Goal: Use online tool/utility: Utilize a website feature to perform a specific function

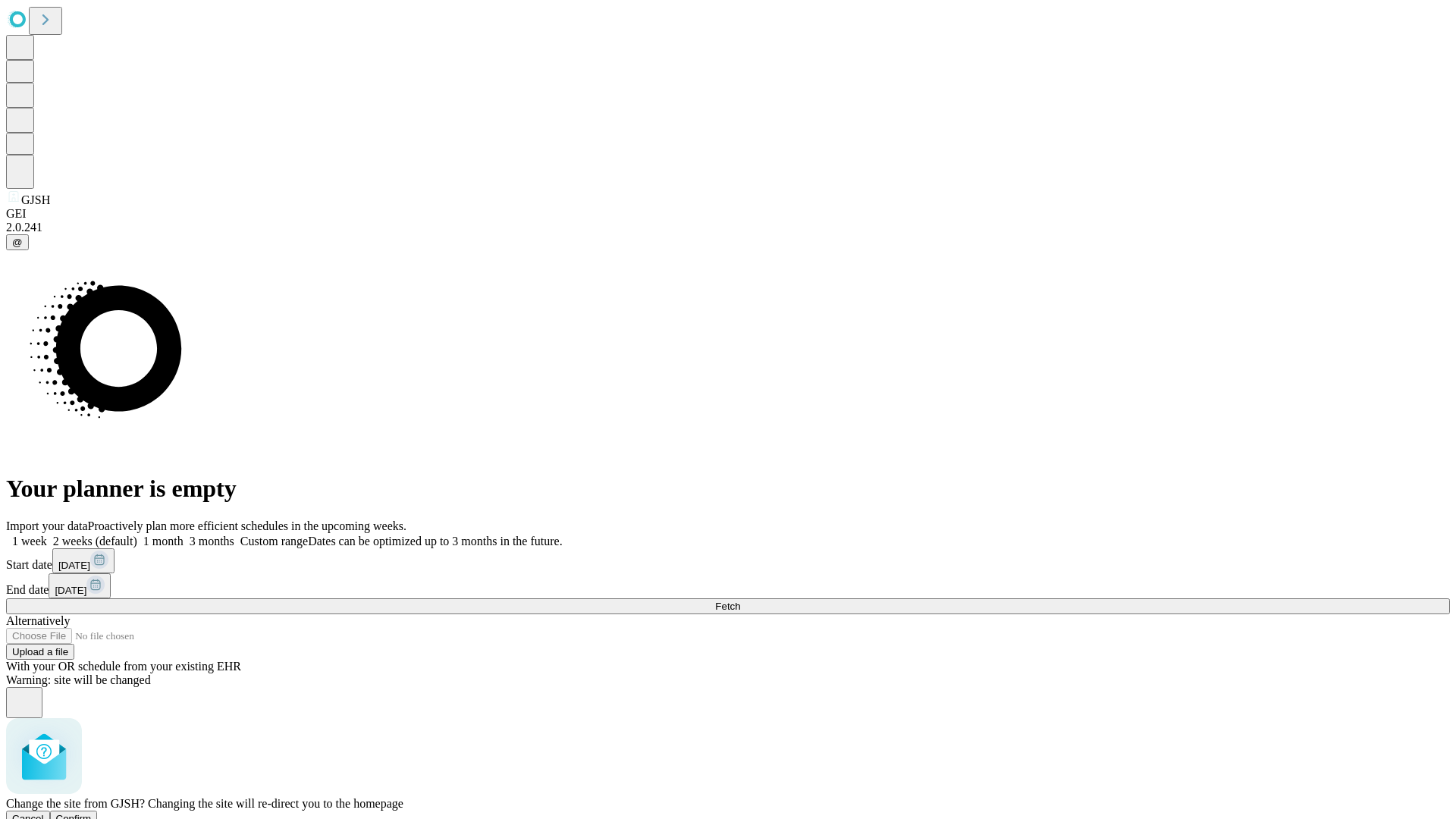
click at [91, 813] on span "Confirm" at bounding box center [73, 818] width 36 height 11
click at [137, 535] on label "2 weeks (default)" at bounding box center [91, 541] width 91 height 13
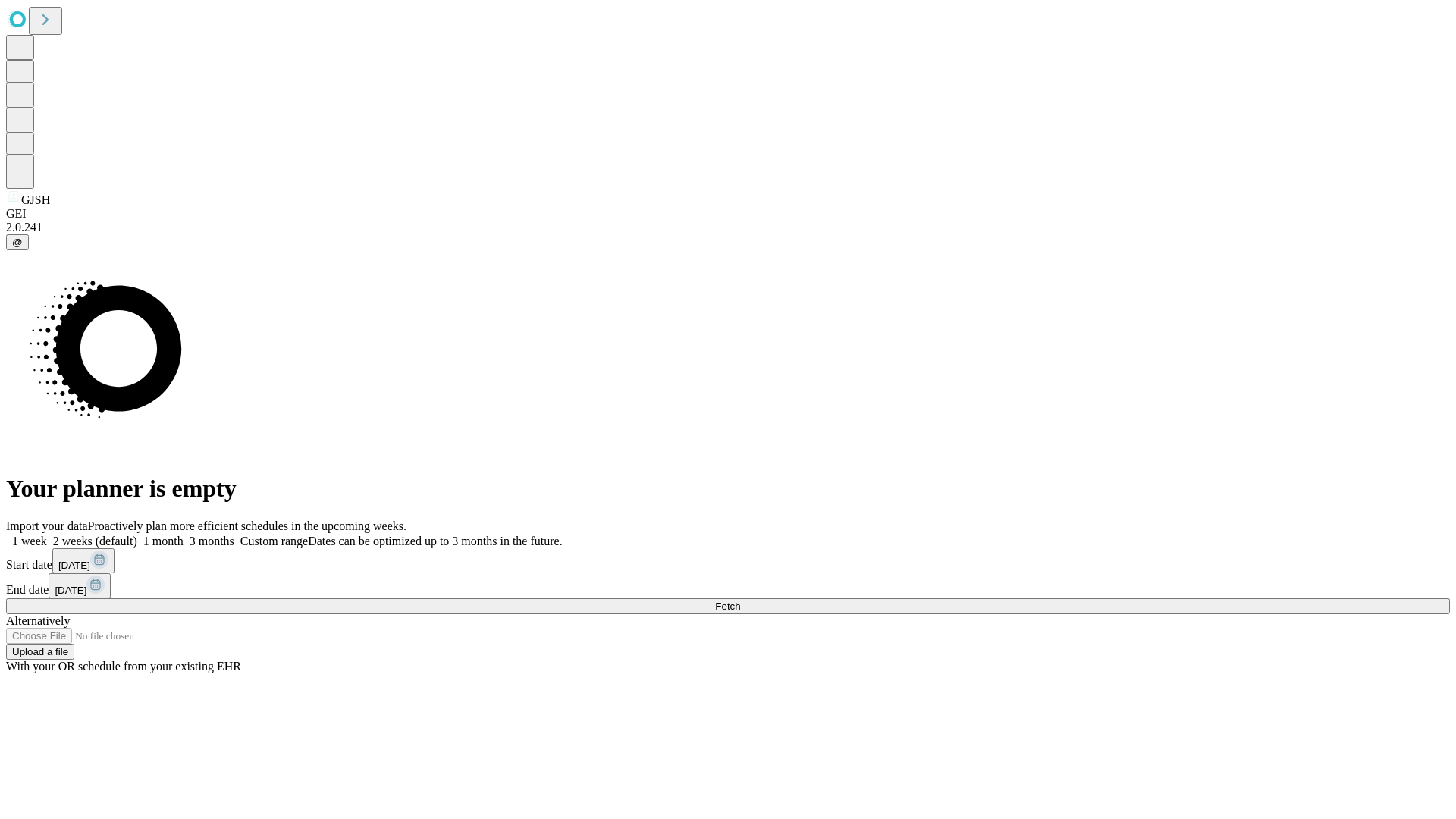
click at [740, 601] on span "Fetch" at bounding box center [727, 606] width 25 height 11
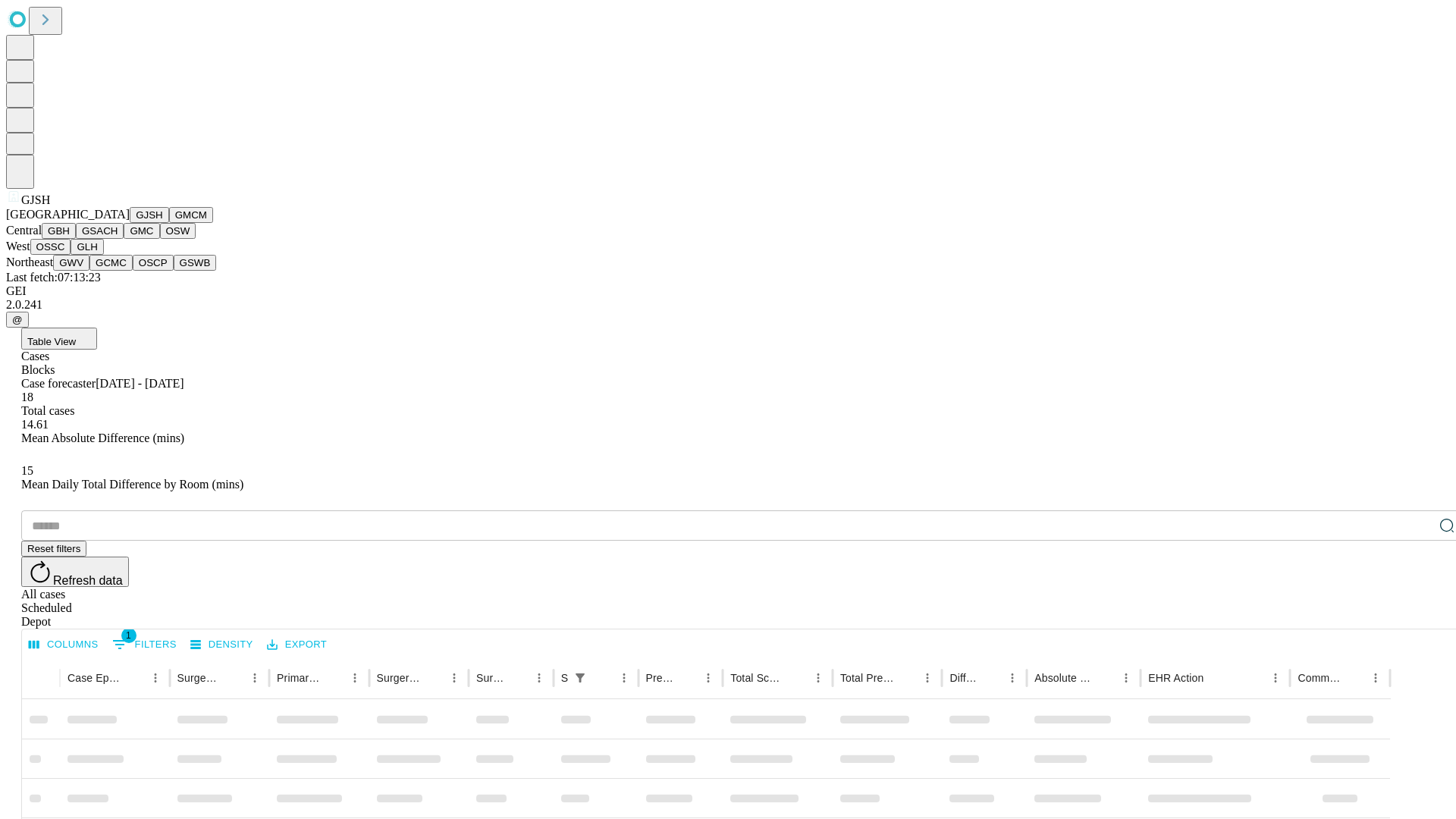
click at [169, 223] on button "GMCM" at bounding box center [191, 214] width 44 height 16
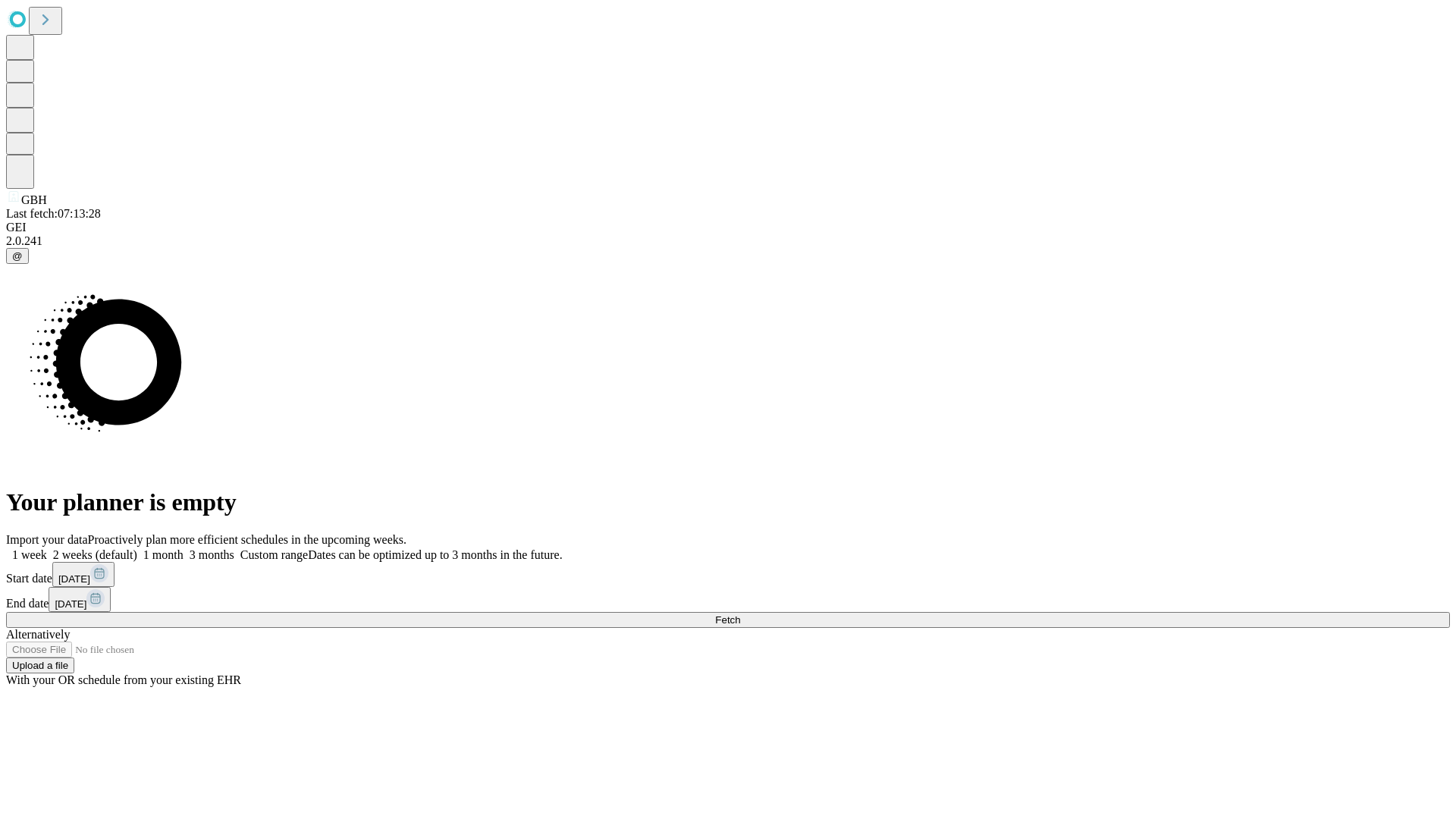
click at [740, 614] on span "Fetch" at bounding box center [727, 620] width 25 height 11
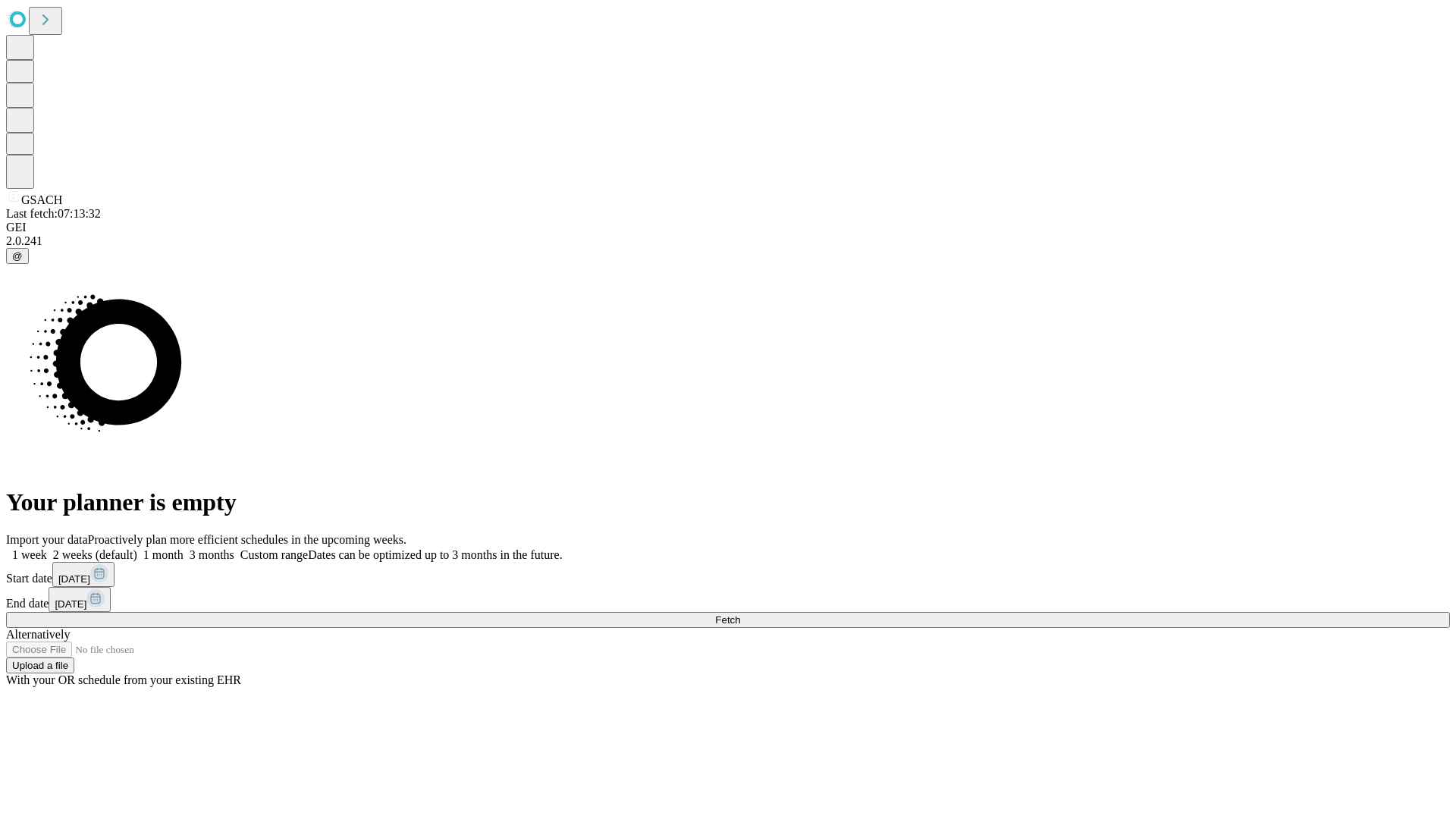
click at [137, 548] on label "2 weeks (default)" at bounding box center [91, 555] width 91 height 13
click at [740, 614] on span "Fetch" at bounding box center [727, 620] width 25 height 11
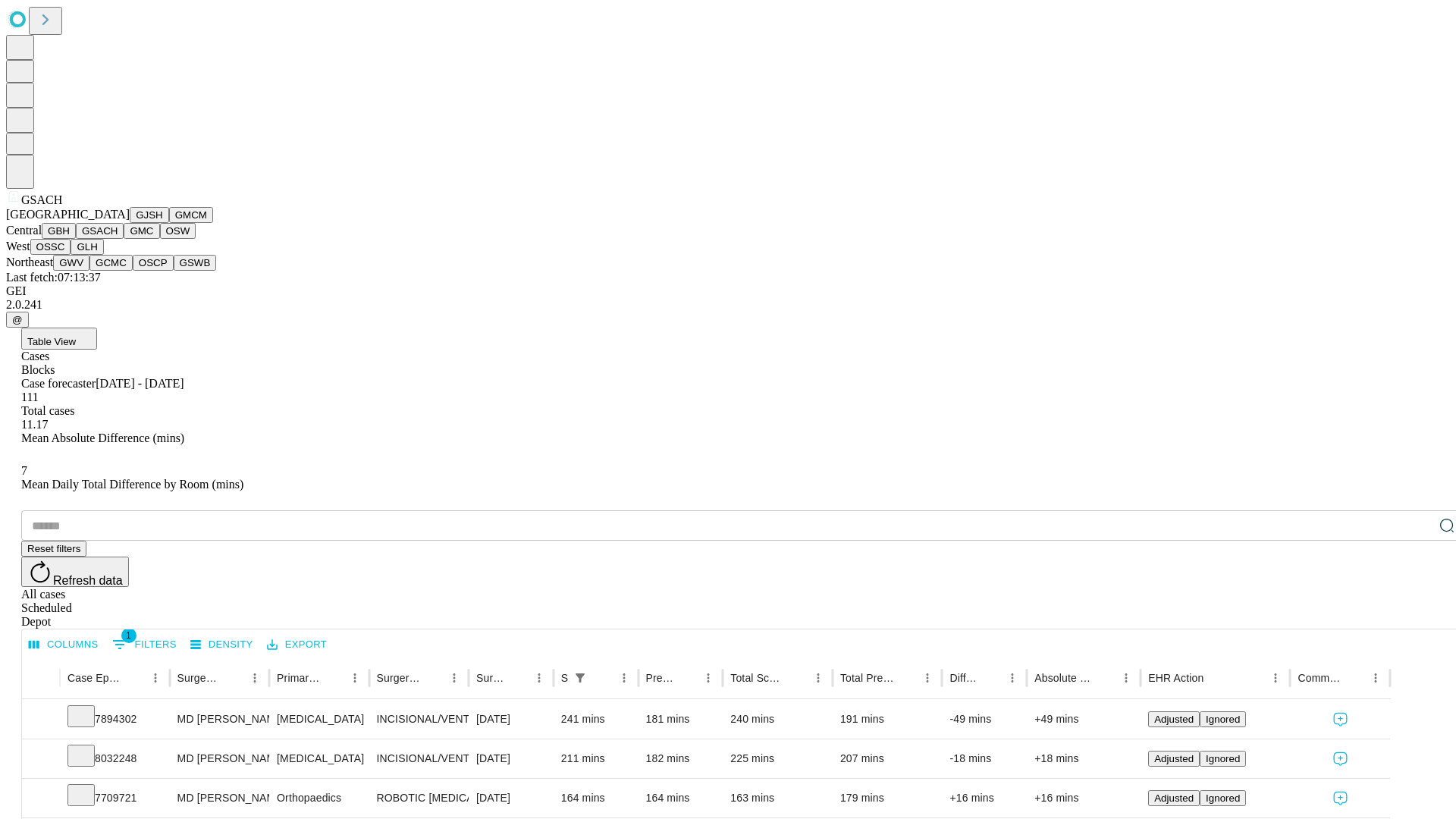
click at [123, 239] on button "GMC" at bounding box center [141, 230] width 36 height 16
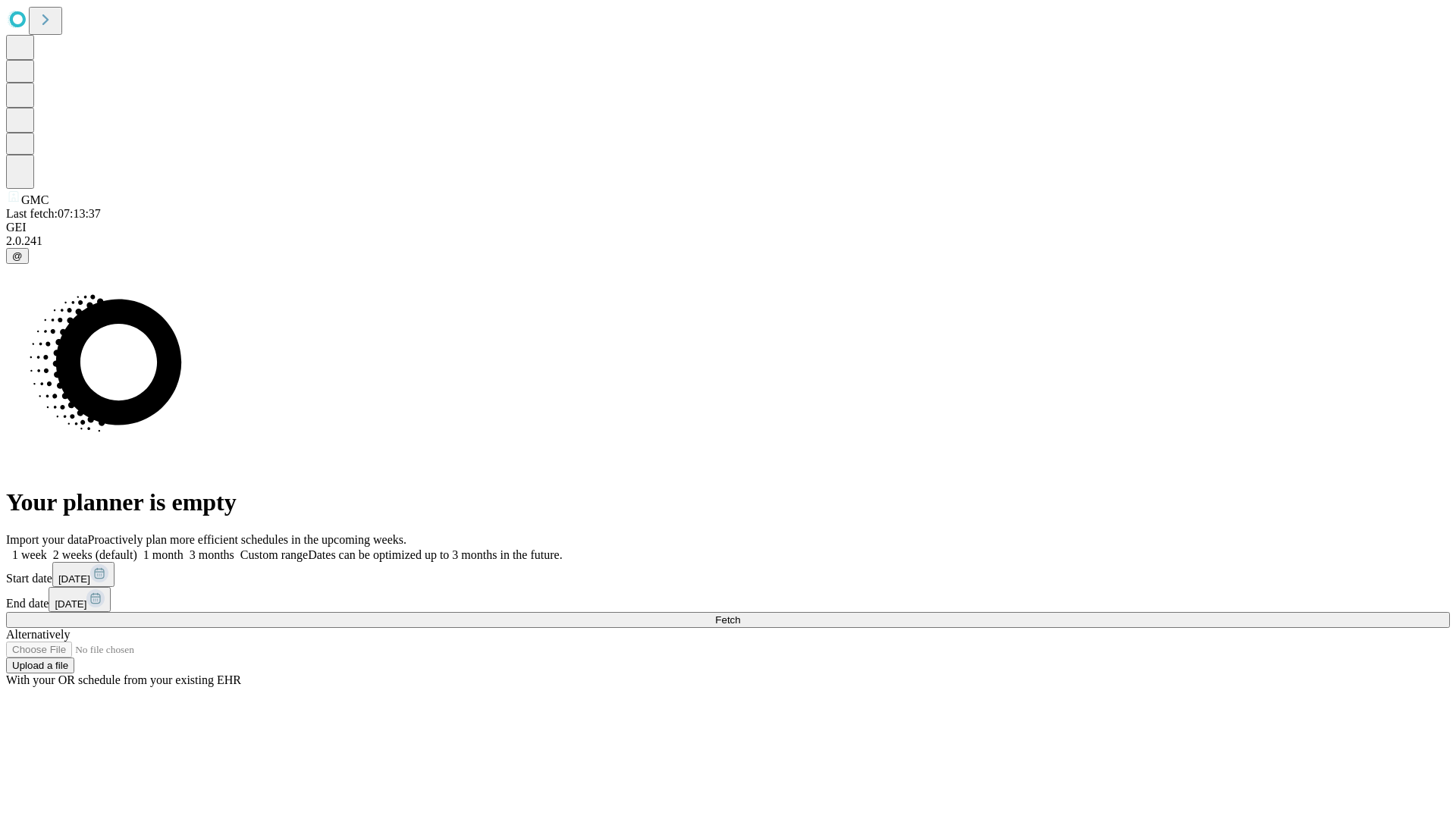
click at [137, 548] on label "2 weeks (default)" at bounding box center [91, 555] width 91 height 13
click at [740, 614] on span "Fetch" at bounding box center [727, 620] width 25 height 11
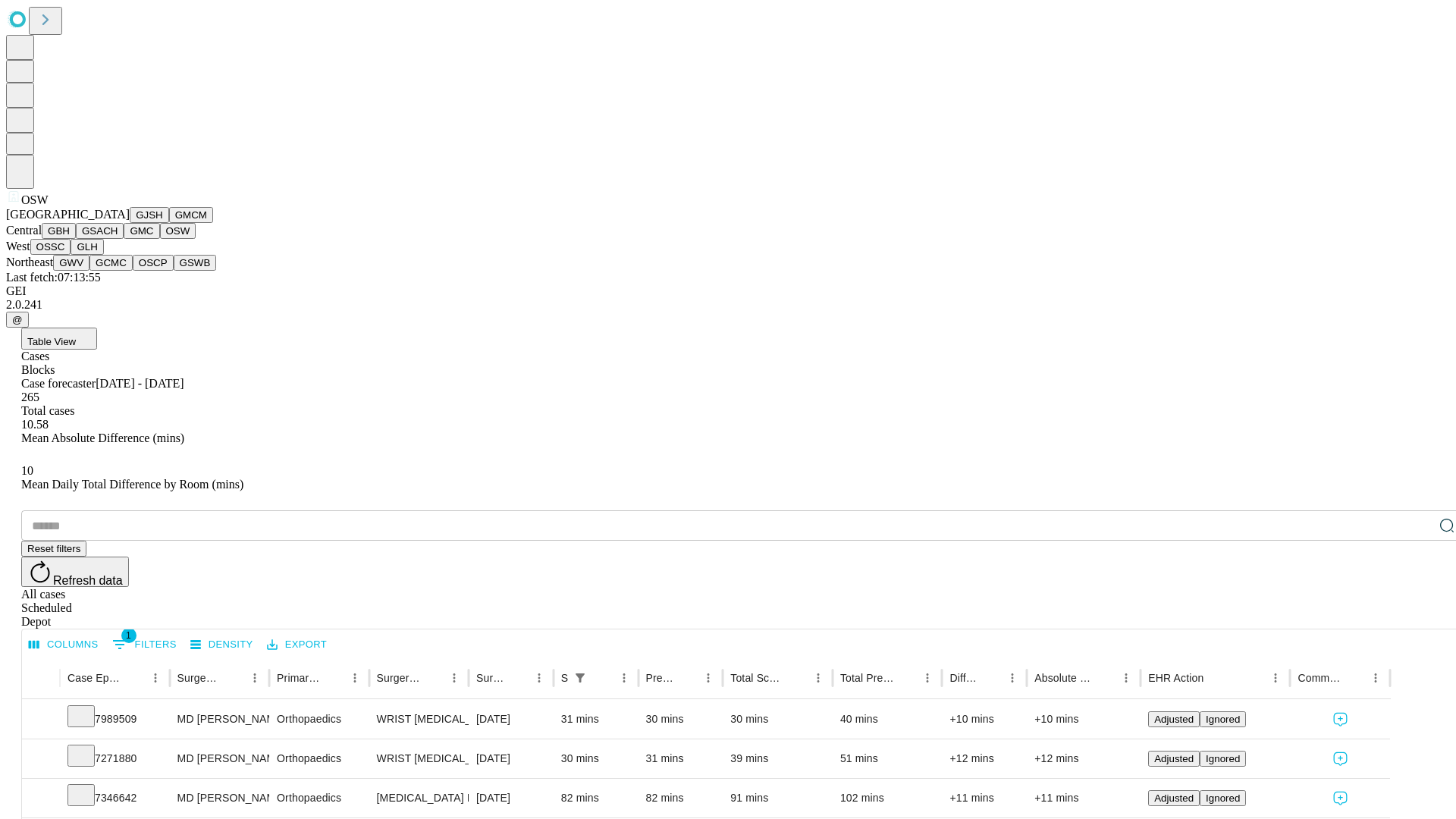
click at [71, 255] on button "OSSC" at bounding box center [50, 246] width 41 height 16
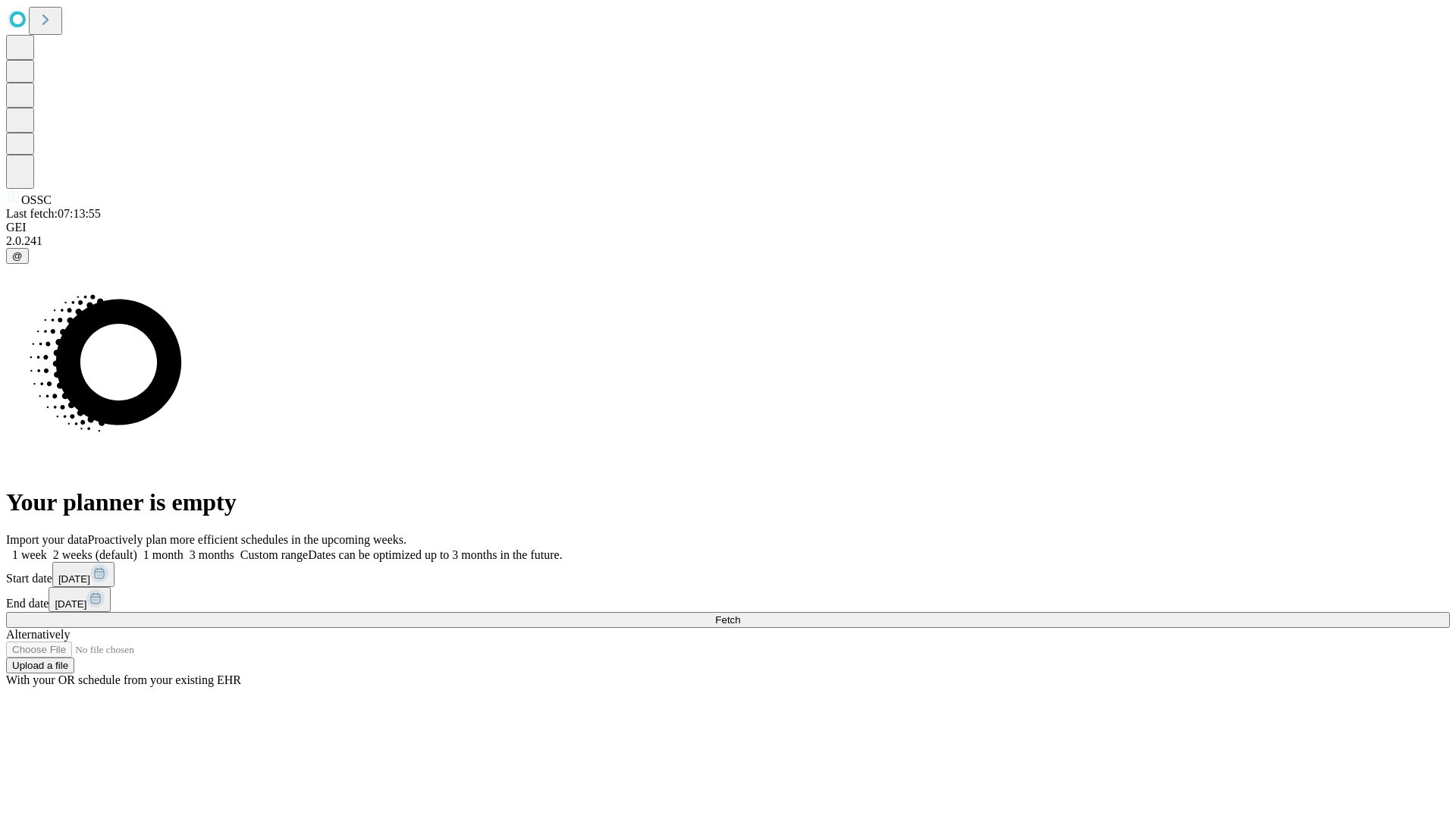
click at [740, 614] on span "Fetch" at bounding box center [727, 620] width 25 height 11
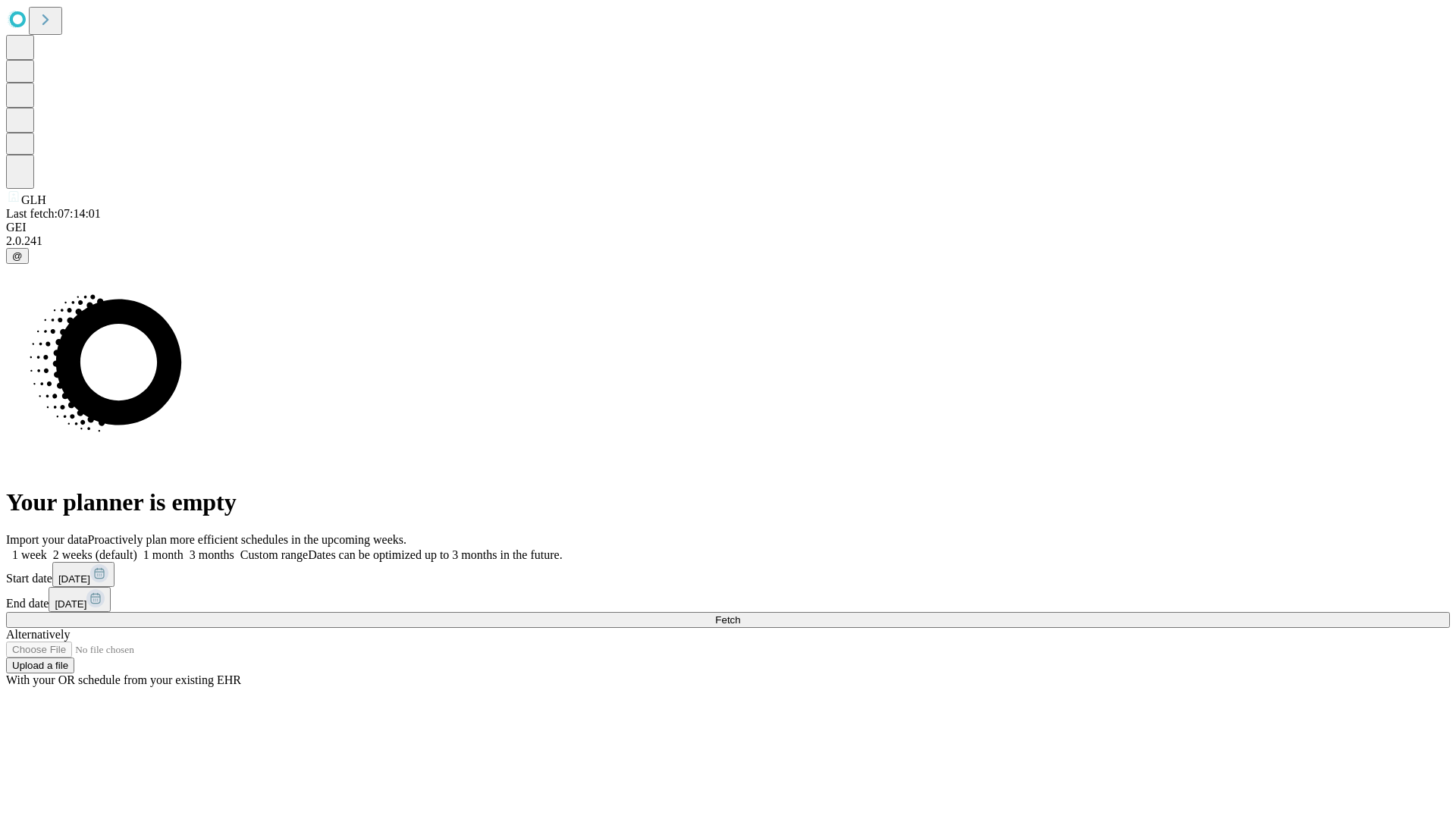
click at [137, 548] on label "2 weeks (default)" at bounding box center [91, 555] width 91 height 13
click at [740, 614] on span "Fetch" at bounding box center [727, 620] width 25 height 11
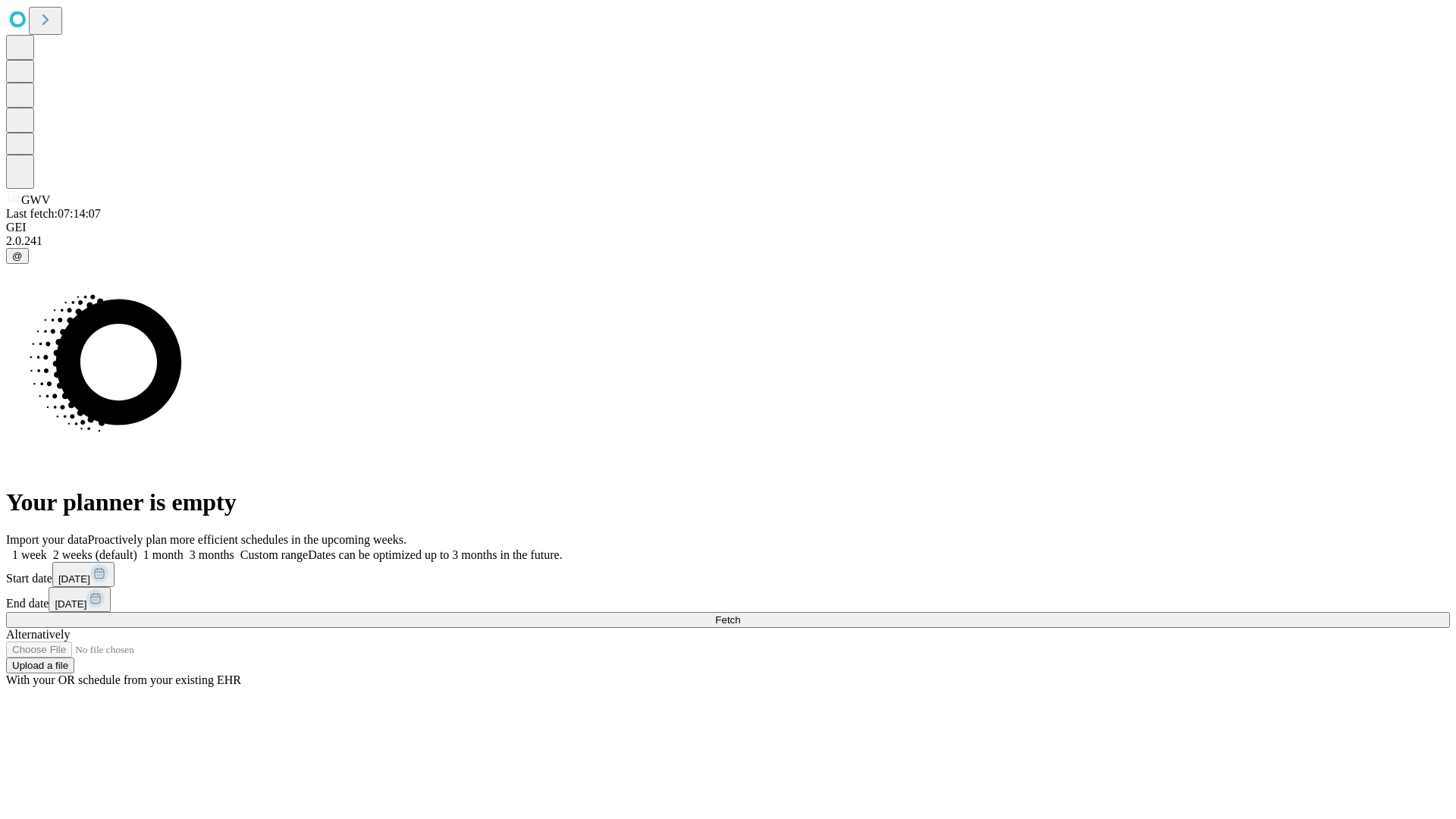
click at [137, 548] on label "2 weeks (default)" at bounding box center [91, 555] width 91 height 13
click at [740, 614] on span "Fetch" at bounding box center [727, 620] width 25 height 11
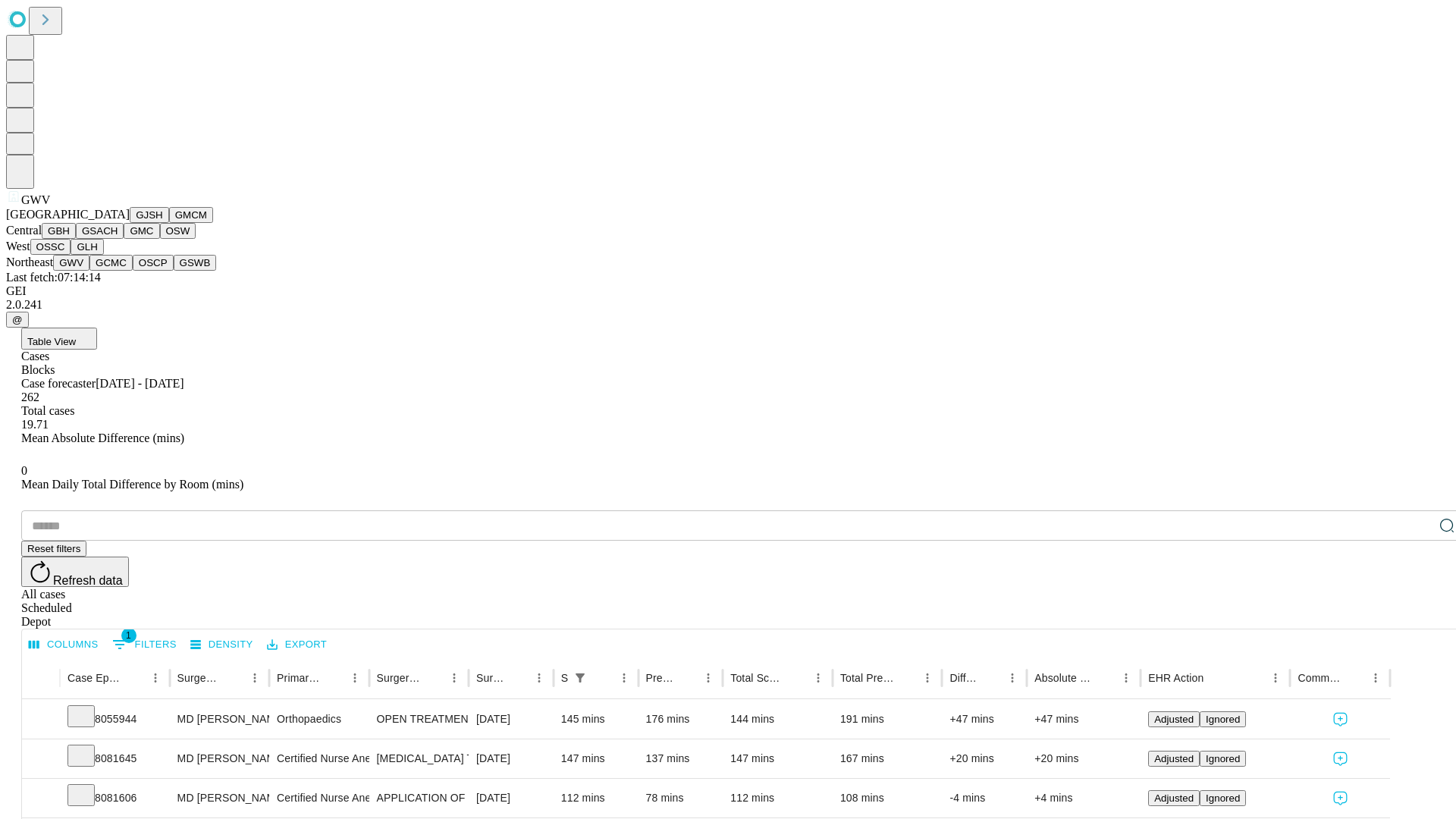
click at [118, 271] on button "GCMC" at bounding box center [111, 262] width 43 height 16
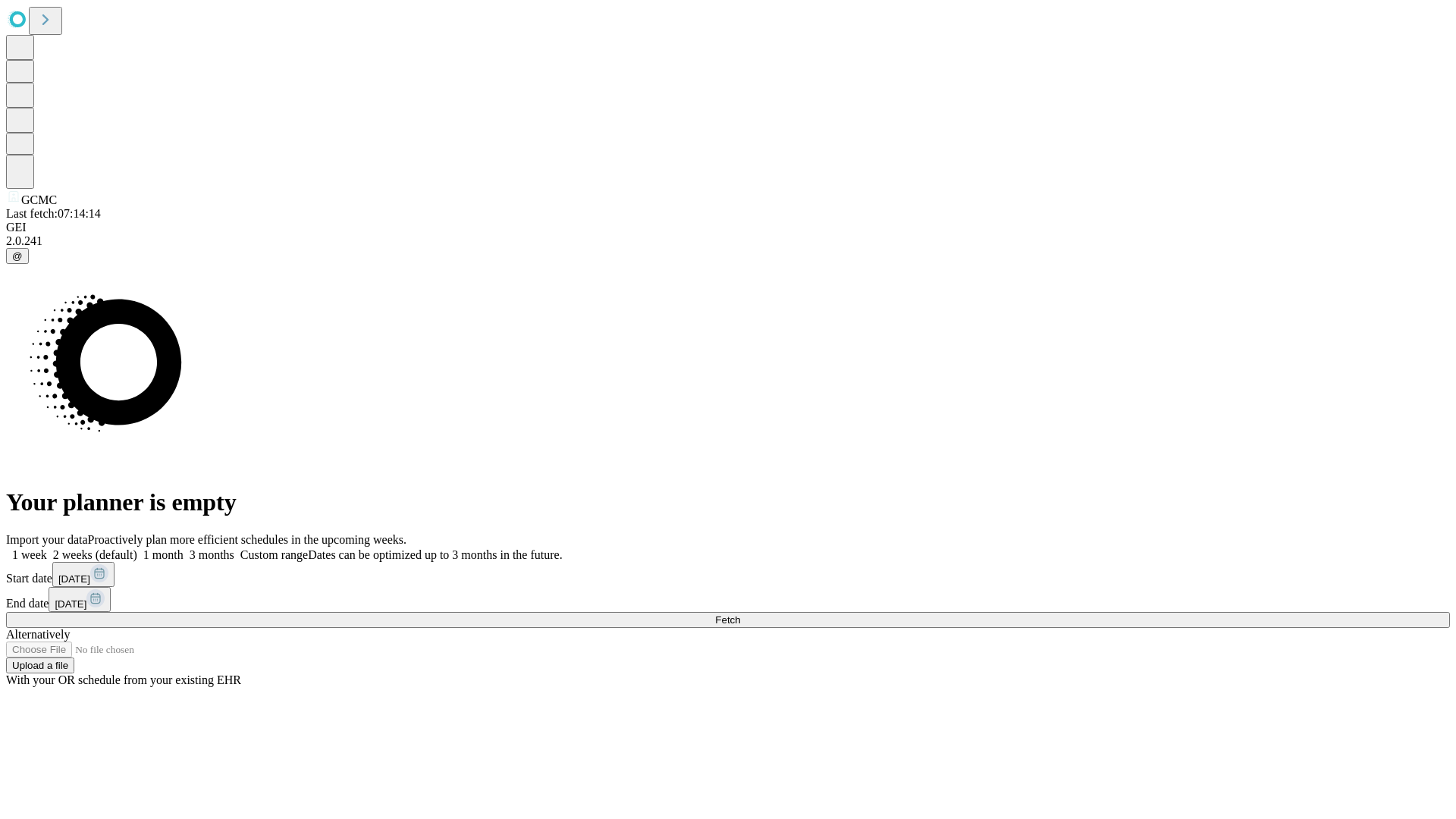
click at [137, 548] on label "2 weeks (default)" at bounding box center [91, 555] width 91 height 13
click at [740, 614] on span "Fetch" at bounding box center [727, 620] width 25 height 11
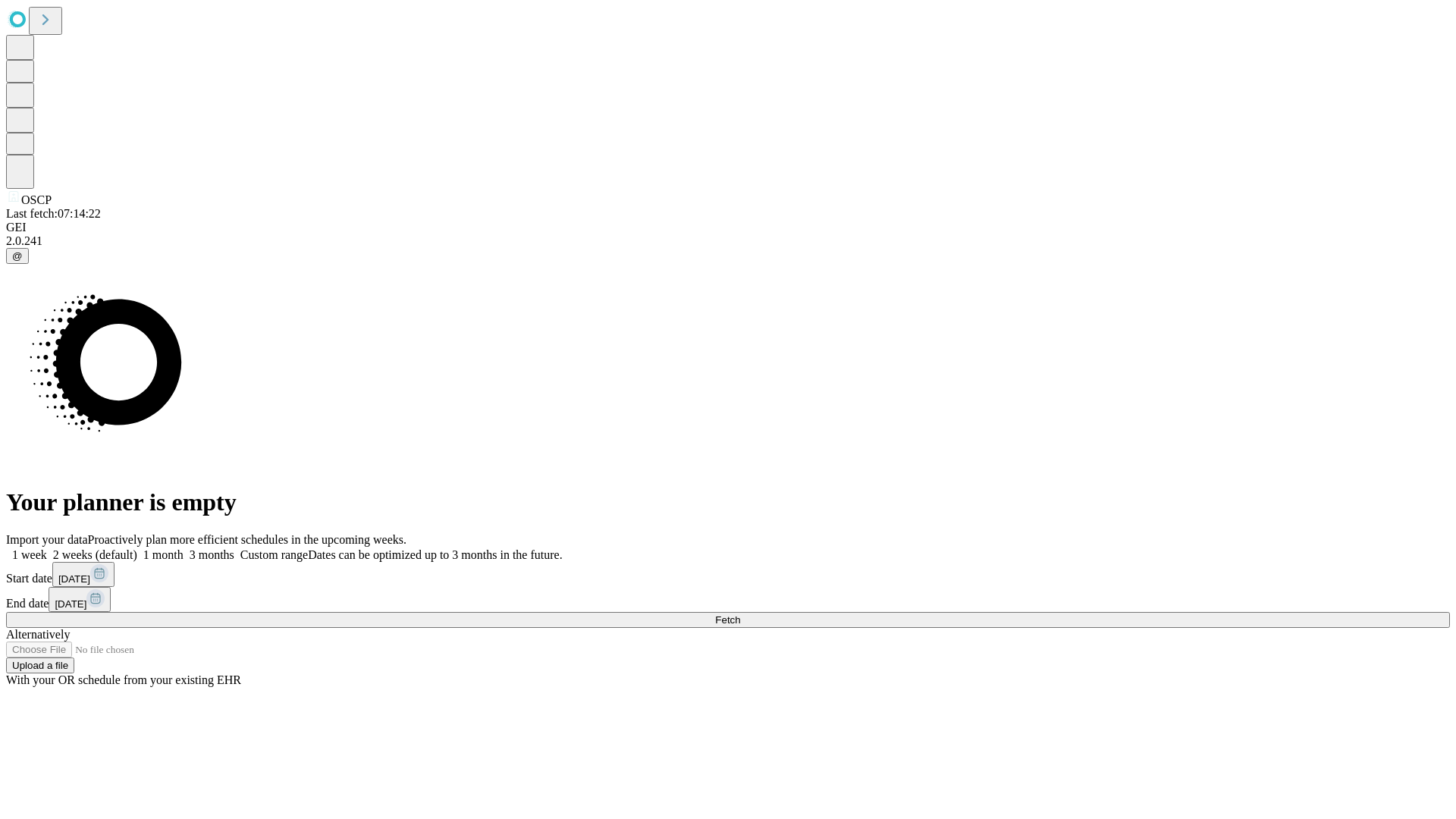
click at [137, 548] on label "2 weeks (default)" at bounding box center [91, 555] width 91 height 13
click at [740, 614] on span "Fetch" at bounding box center [727, 620] width 25 height 11
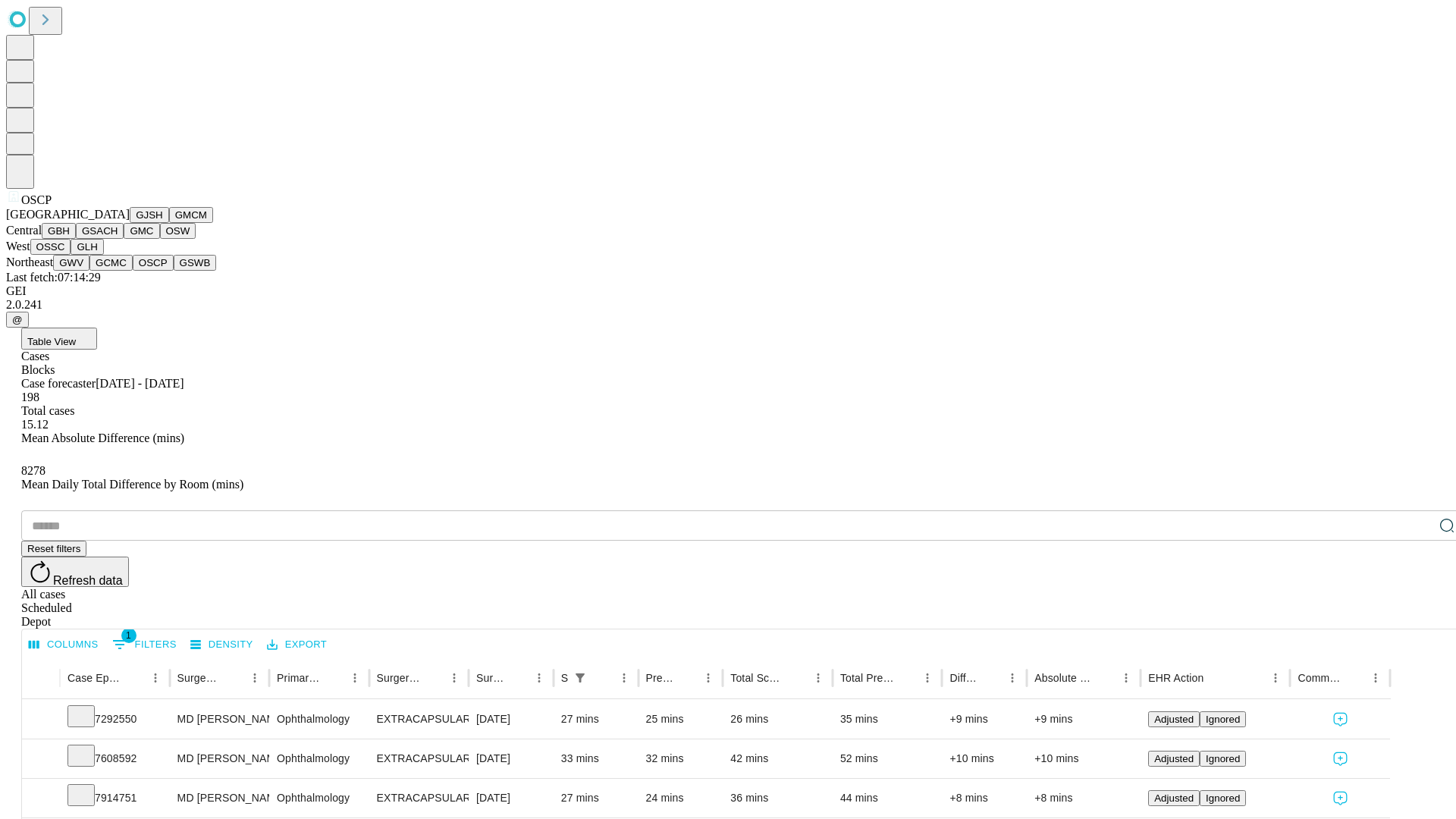
click at [174, 271] on button "GSWB" at bounding box center [195, 262] width 43 height 16
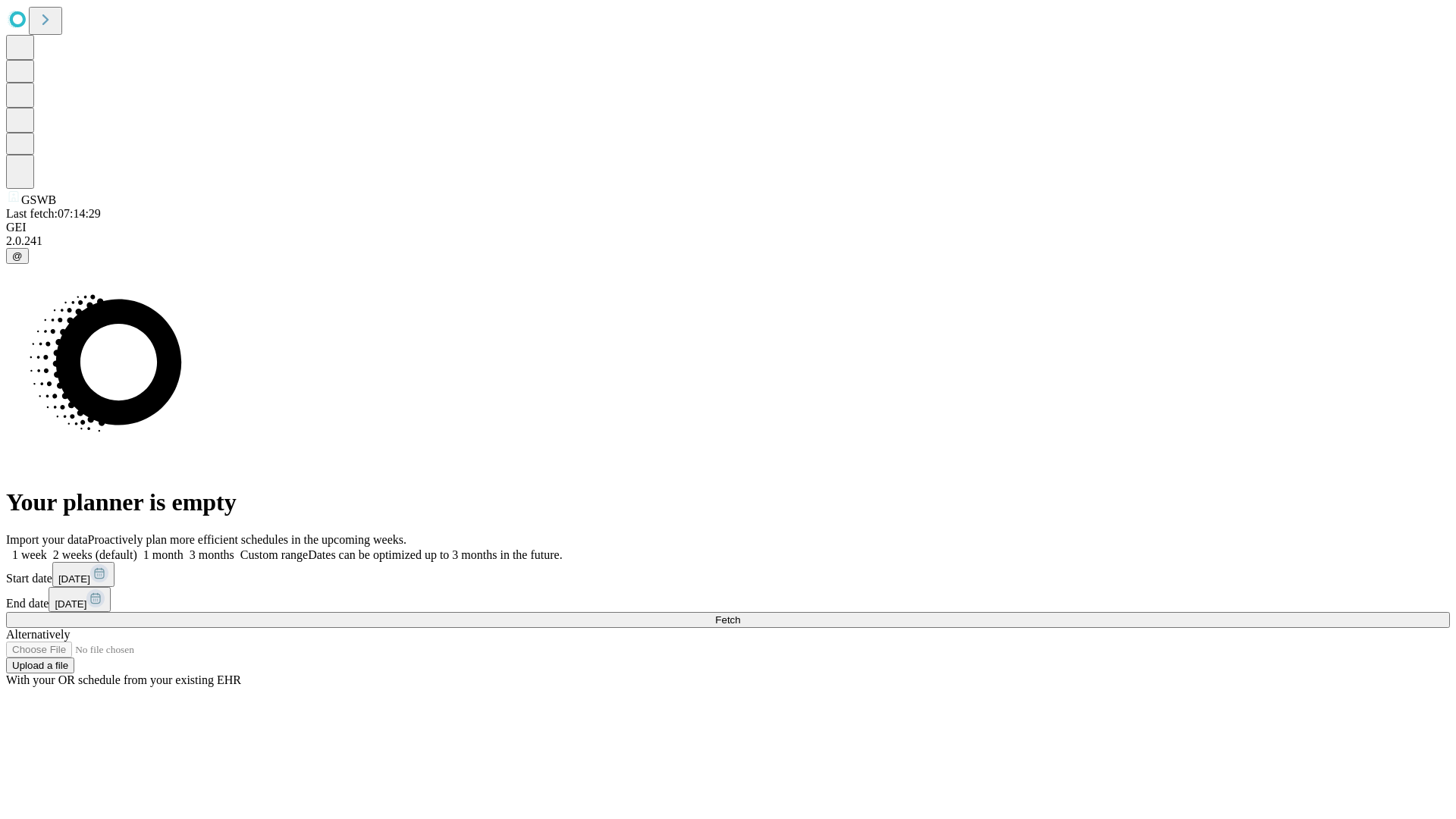
click at [137, 548] on label "2 weeks (default)" at bounding box center [91, 555] width 91 height 13
click at [740, 614] on span "Fetch" at bounding box center [727, 620] width 25 height 11
